Goal: Task Accomplishment & Management: Manage account settings

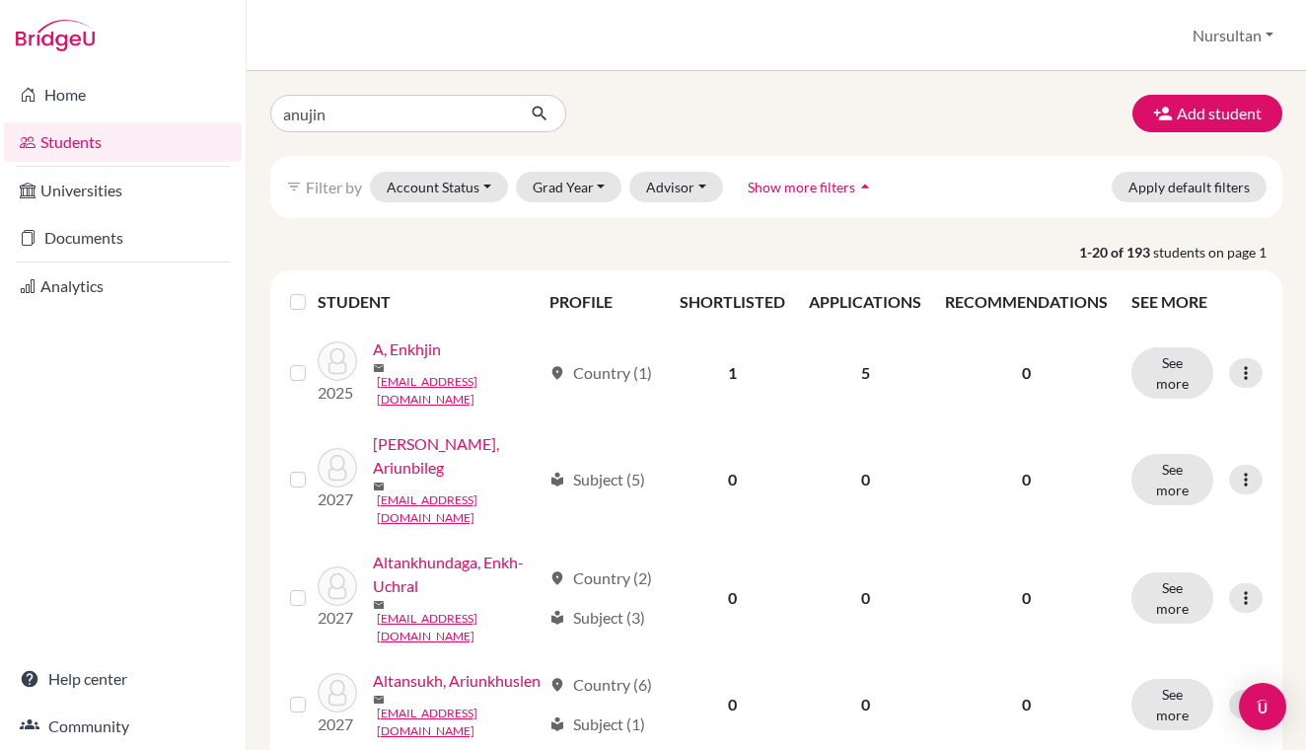
type input "anujin"
click at [542, 118] on icon "submit" at bounding box center [540, 114] width 20 height 20
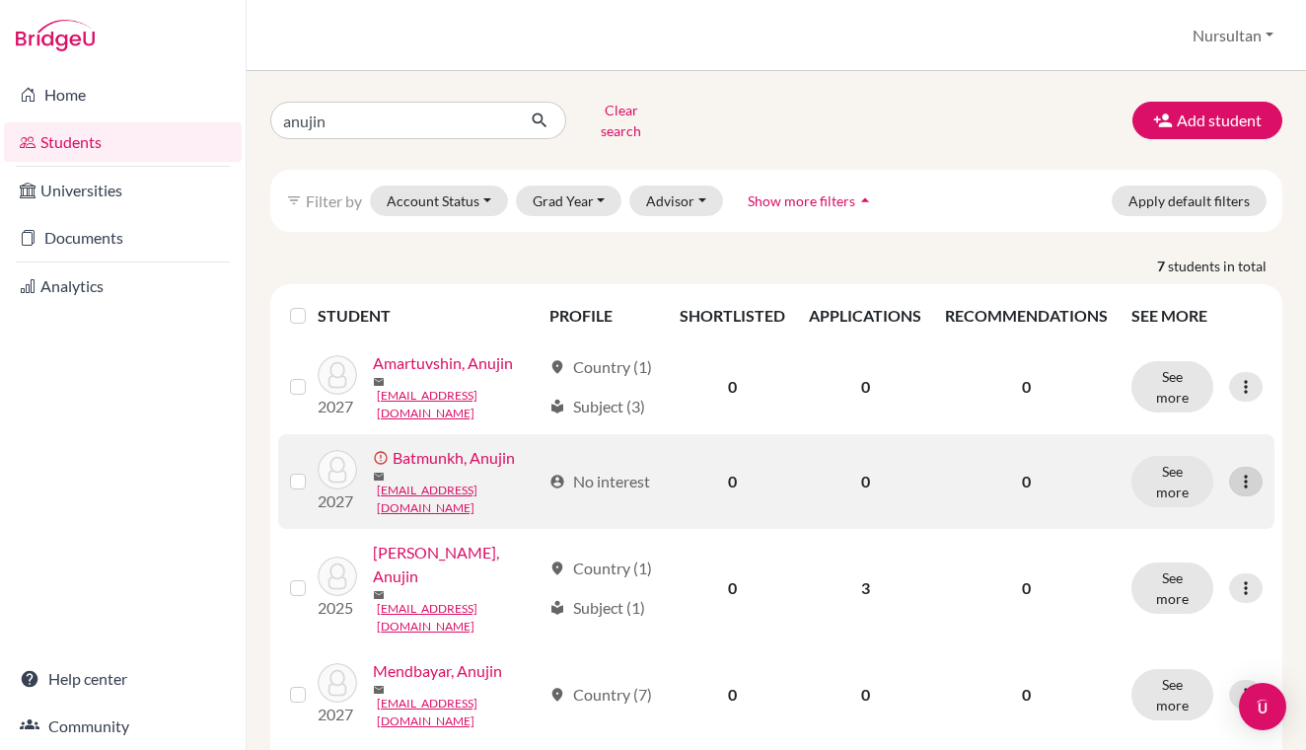
click at [1244, 472] on icon at bounding box center [1246, 482] width 20 height 20
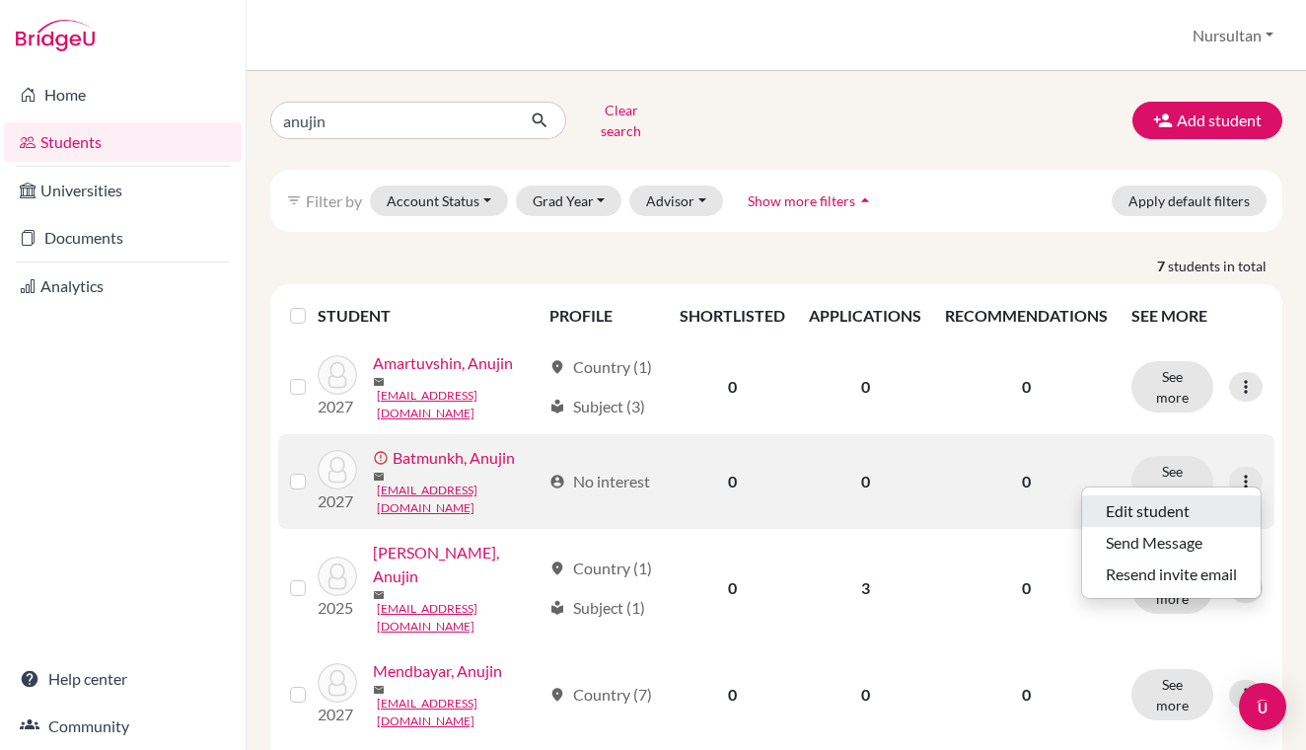
click at [1134, 509] on button "Edit student" at bounding box center [1171, 511] width 179 height 32
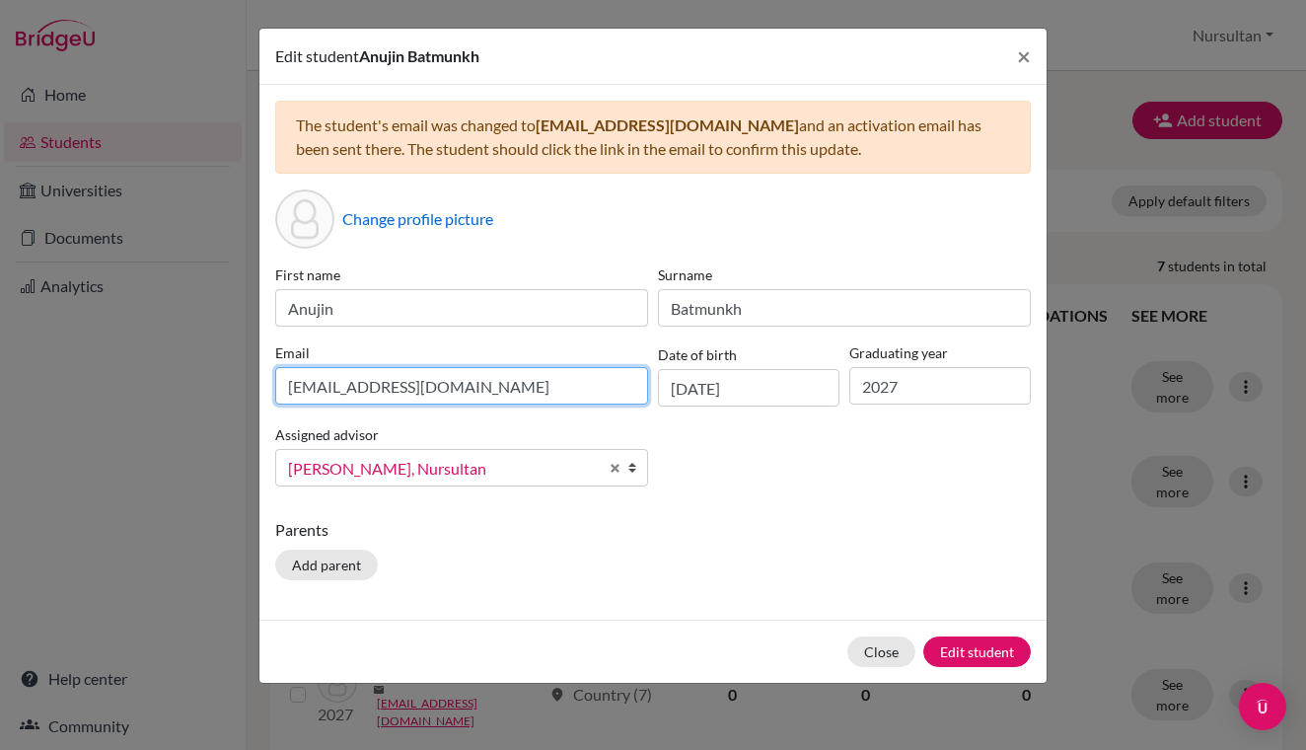
drag, startPoint x: 420, startPoint y: 388, endPoint x: 255, endPoint y: 384, distance: 165.8
click at [424, 392] on input "[EMAIL_ADDRESS][DOMAIN_NAME]" at bounding box center [461, 385] width 373 height 37
type input "[EMAIL_ADDRESS][DOMAIN_NAME]"
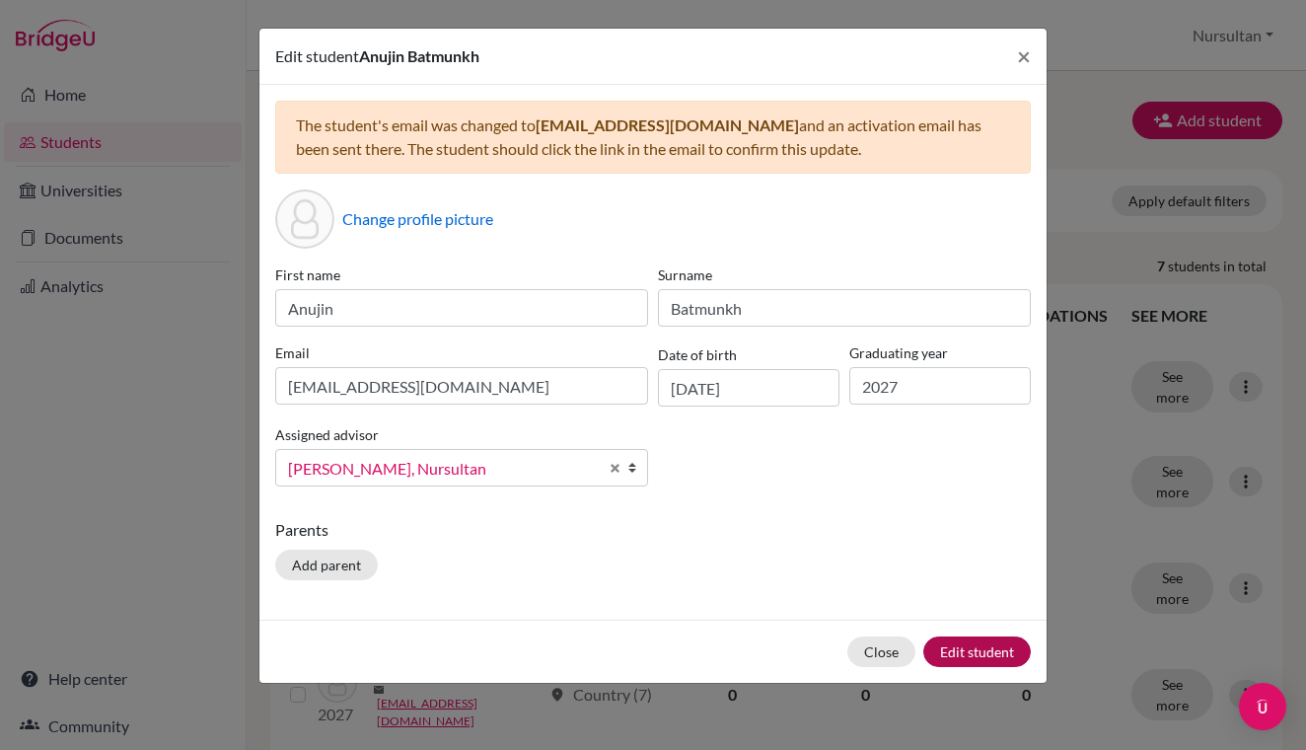
click at [973, 657] on button "Edit student" at bounding box center [977, 651] width 108 height 31
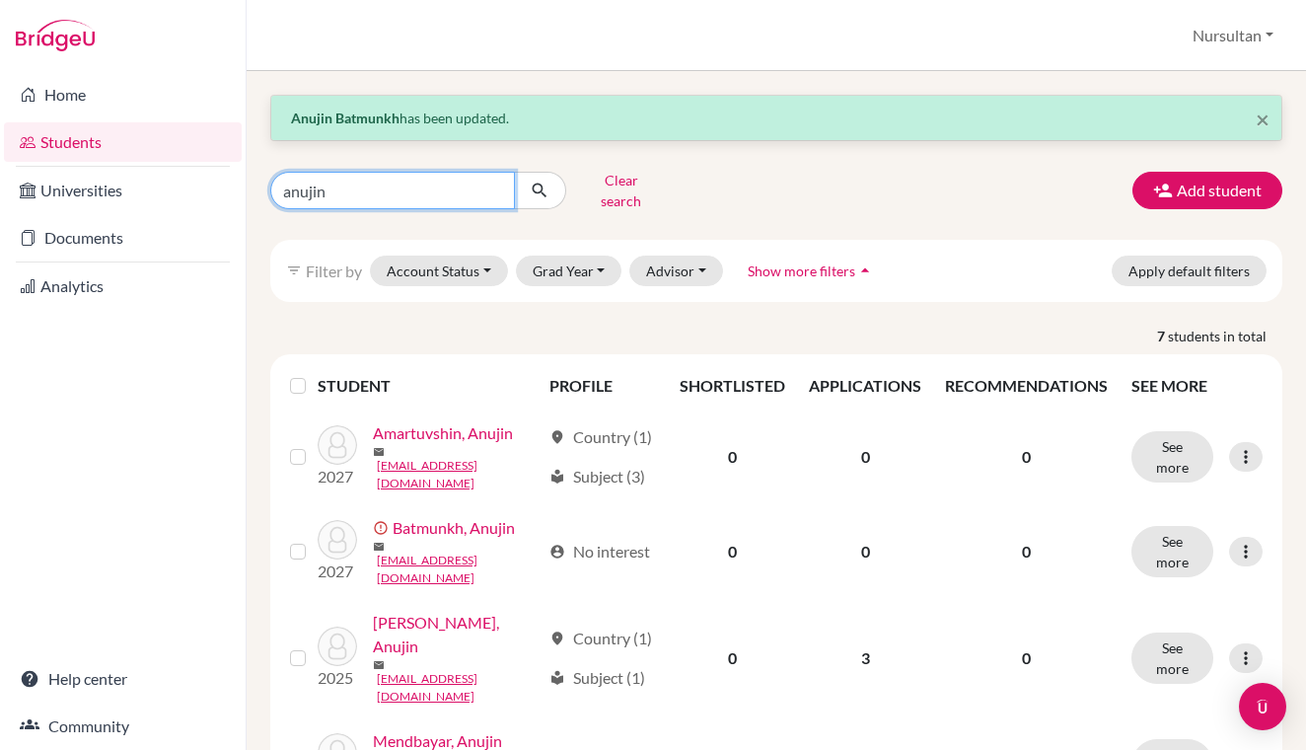
click at [492, 185] on input "anujin" at bounding box center [392, 190] width 245 height 37
click at [283, 147] on div "× Anujin Batmunkh has been updated. Clear search Add student filter_list Filter…" at bounding box center [776, 611] width 1012 height 1033
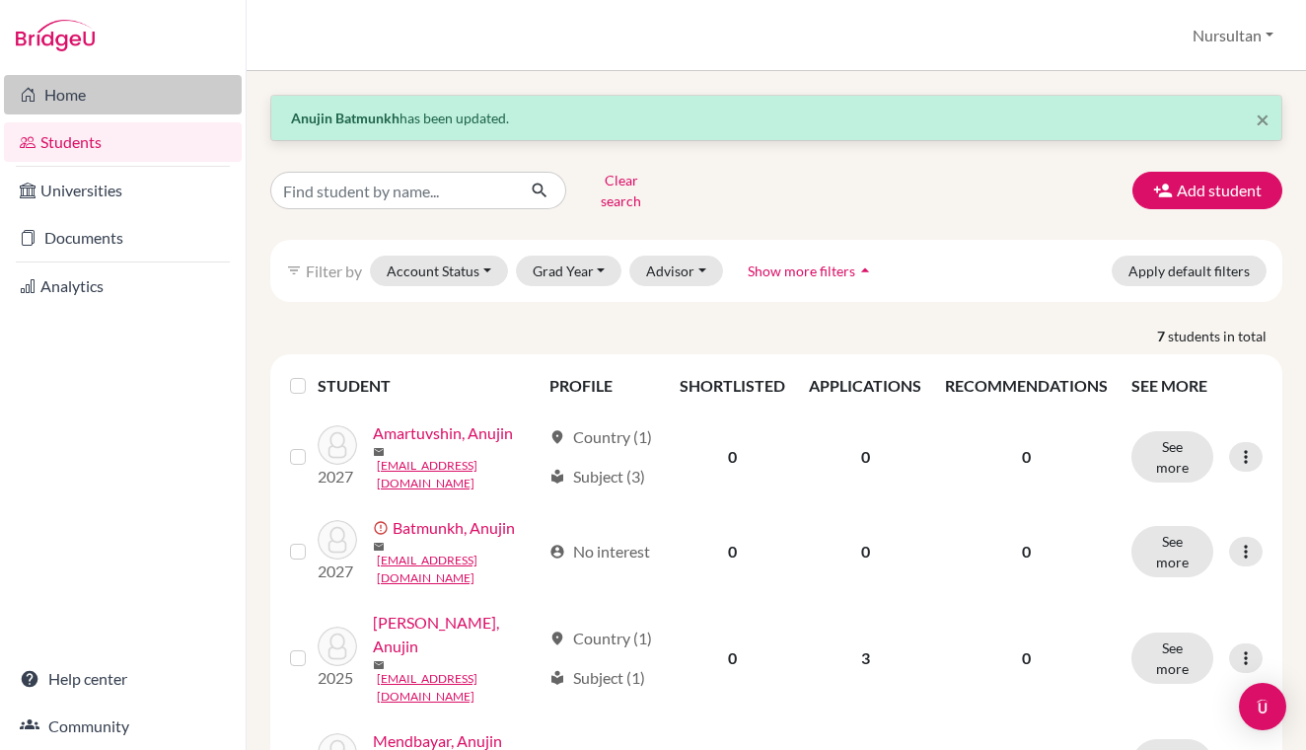
click at [56, 101] on link "Home" at bounding box center [123, 94] width 238 height 39
